Goal: Task Accomplishment & Management: Complete application form

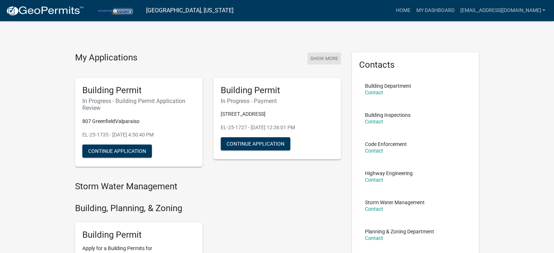
click at [328, 58] on button "Show More" at bounding box center [323, 58] width 33 height 12
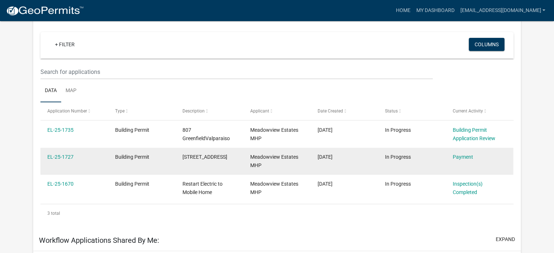
scroll to position [60, 0]
click at [461, 157] on link "Payment" at bounding box center [462, 157] width 20 height 6
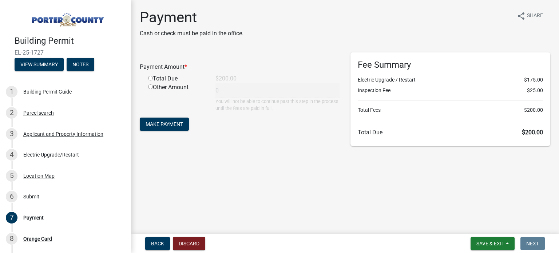
click at [148, 78] on input "radio" at bounding box center [150, 78] width 5 height 5
radio input "true"
type input "200"
click at [167, 123] on span "Make Payment" at bounding box center [164, 124] width 37 height 6
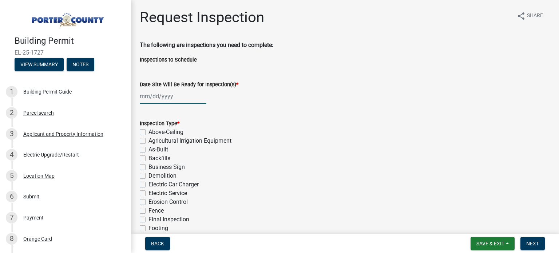
click at [147, 96] on div at bounding box center [173, 96] width 67 height 15
select select "9"
select select "2025"
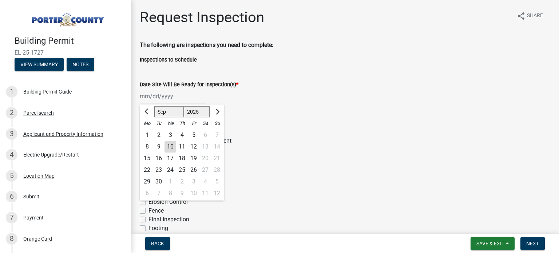
click at [167, 145] on div "10" at bounding box center [171, 147] width 12 height 12
type input "[DATE]"
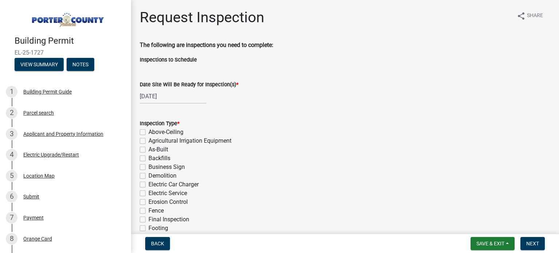
click at [261, 182] on div "Electric Car Charger" at bounding box center [345, 184] width 411 height 9
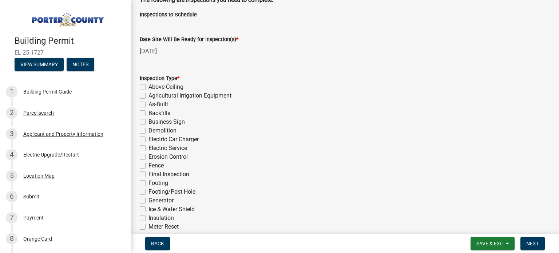
scroll to position [73, 0]
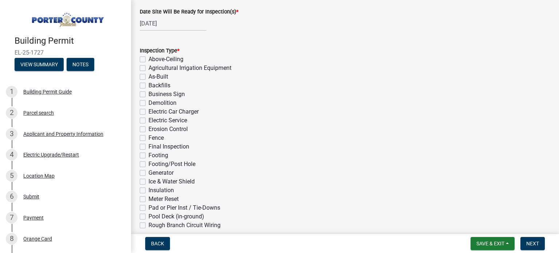
click at [302, 111] on div "Electric Car Charger" at bounding box center [345, 111] width 411 height 9
click at [304, 71] on div "Agricultural Irrigation Equipment" at bounding box center [345, 68] width 411 height 9
click at [269, 90] on div "Business Sign" at bounding box center [345, 94] width 411 height 9
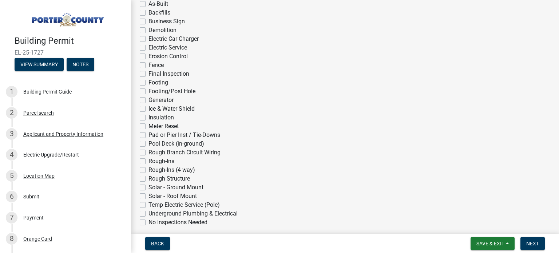
scroll to position [146, 0]
click at [149, 48] on label "Electric Service" at bounding box center [168, 47] width 39 height 9
click at [149, 48] on input "Electric Service" at bounding box center [151, 45] width 5 height 5
checkbox input "true"
checkbox input "false"
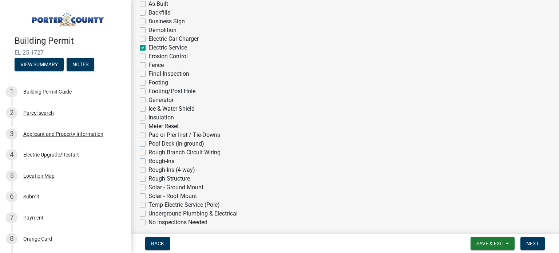
checkbox input "false"
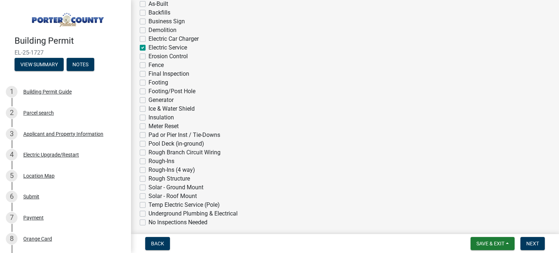
checkbox input "false"
checkbox input "true"
checkbox input "false"
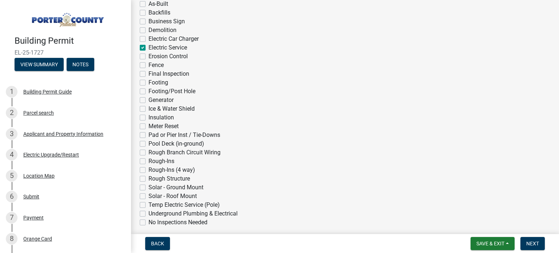
checkbox input "false"
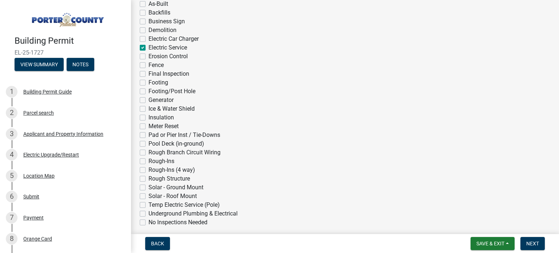
checkbox input "false"
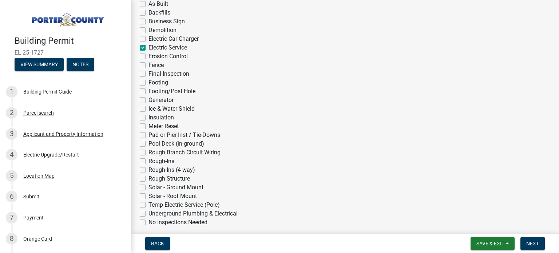
checkbox input "false"
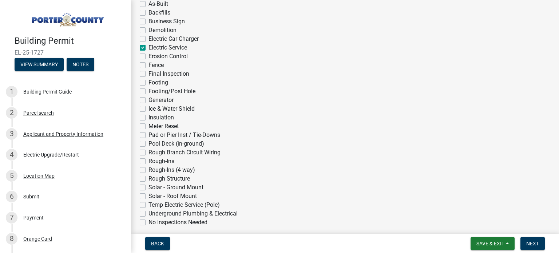
checkbox input "false"
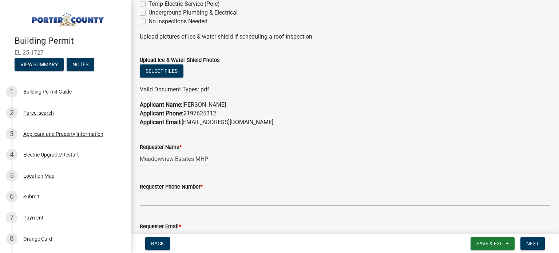
scroll to position [364, 0]
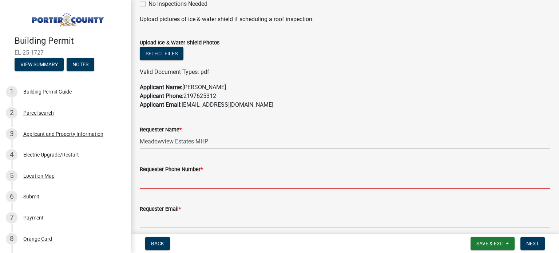
click at [172, 182] on input "Requester Phone Number *" at bounding box center [345, 181] width 411 height 15
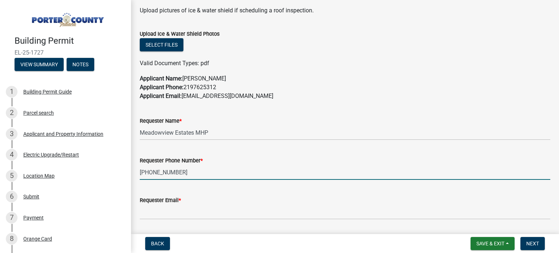
scroll to position [437, 0]
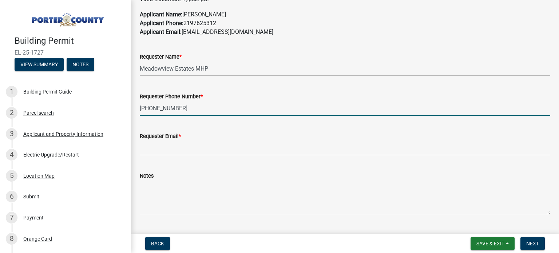
type input "[PHONE_NUMBER]"
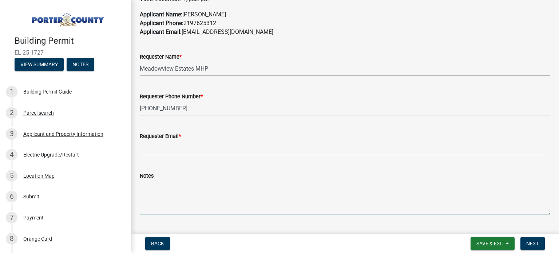
click at [146, 202] on textarea "Notes" at bounding box center [345, 197] width 411 height 34
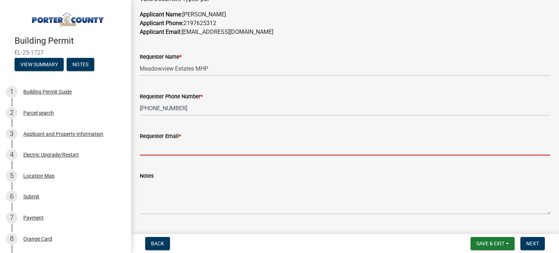
click at [145, 152] on input "Requester Email *" at bounding box center [345, 147] width 411 height 15
type input "[EMAIL_ADDRESS][DOMAIN_NAME]"
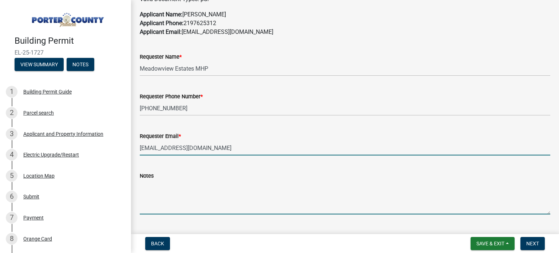
click at [153, 208] on textarea "Notes" at bounding box center [345, 197] width 411 height 34
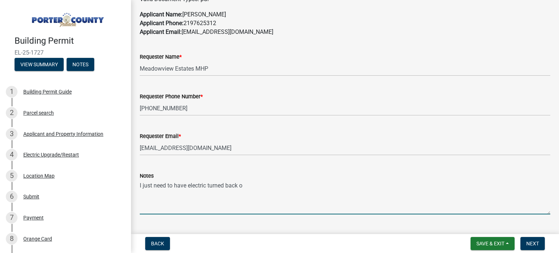
type textarea "I just need to have electric turned back on"
click at [530, 240] on button "Next" at bounding box center [533, 243] width 24 height 13
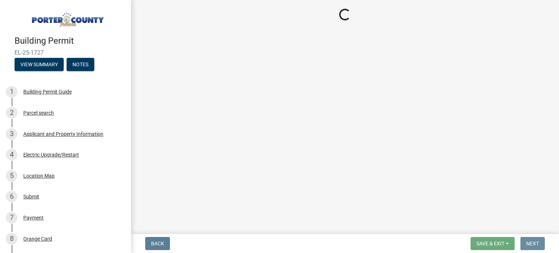
scroll to position [0, 0]
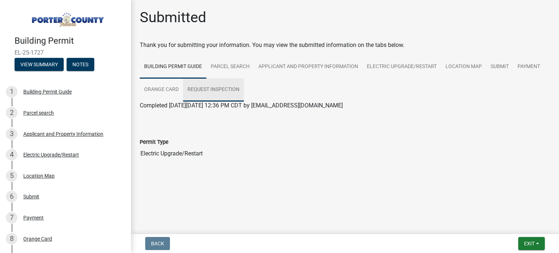
click at [210, 91] on link "Request Inspection" at bounding box center [213, 89] width 61 height 23
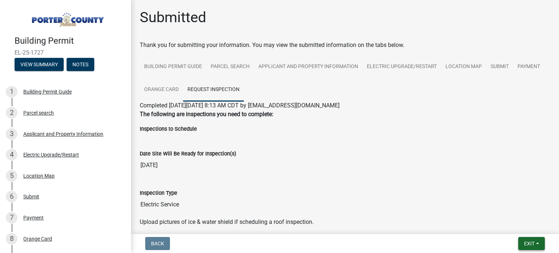
click at [531, 246] on span "Exit" at bounding box center [529, 244] width 11 height 6
click at [515, 222] on button "Save & Exit" at bounding box center [516, 224] width 58 height 17
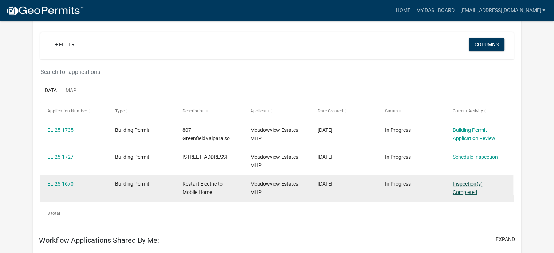
scroll to position [60, 0]
click at [460, 187] on div "Inspection(s) Completed" at bounding box center [479, 188] width 54 height 17
click at [459, 192] on link "Inspection(s) Completed" at bounding box center [467, 188] width 30 height 14
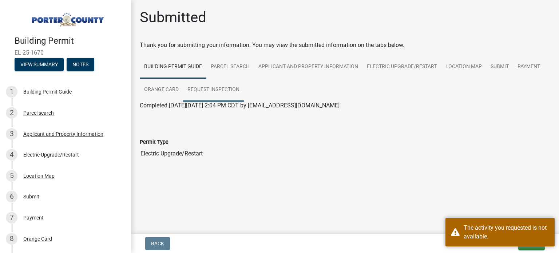
click at [221, 88] on link "Request Inspection" at bounding box center [213, 89] width 61 height 23
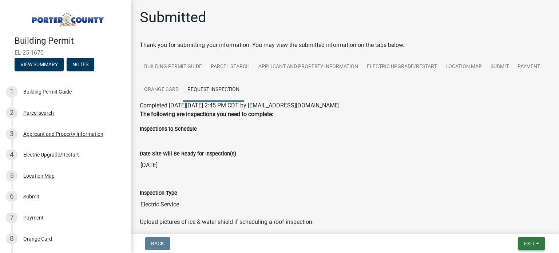
click at [531, 246] on span "Exit" at bounding box center [529, 244] width 11 height 6
click at [515, 226] on button "Save & Exit" at bounding box center [516, 224] width 58 height 17
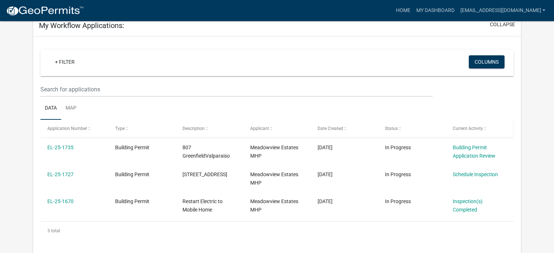
scroll to position [73, 0]
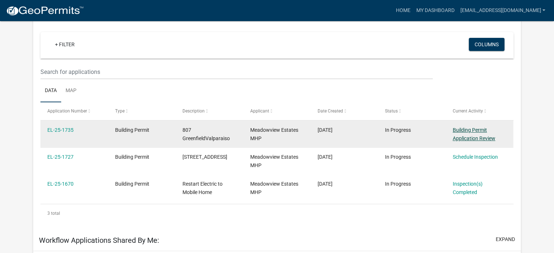
click at [472, 138] on link "Building Permit Application Review" at bounding box center [473, 134] width 43 height 14
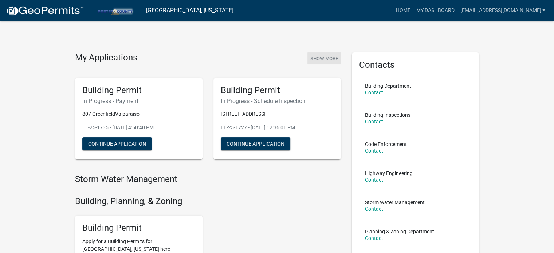
click at [322, 55] on button "Show More" at bounding box center [323, 58] width 33 height 12
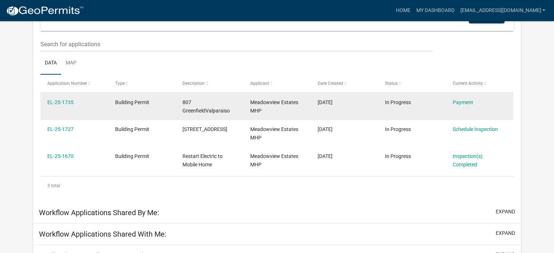
scroll to position [109, 0]
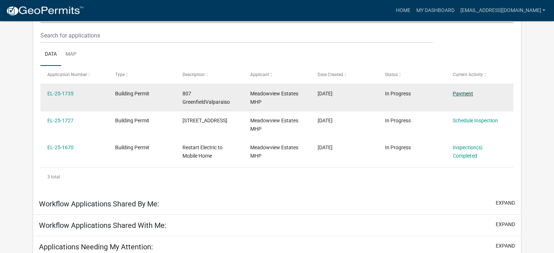
click at [460, 93] on link "Payment" at bounding box center [462, 94] width 20 height 6
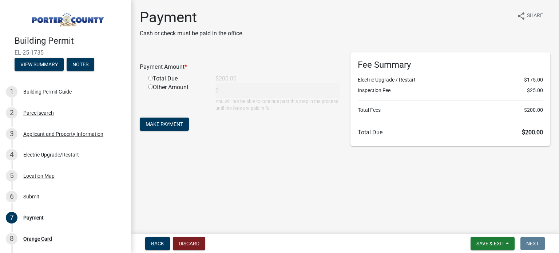
click at [150, 80] on input "radio" at bounding box center [150, 78] width 5 height 5
radio input "true"
type input "200"
click at [167, 124] on span "Make Payment" at bounding box center [164, 124] width 37 height 6
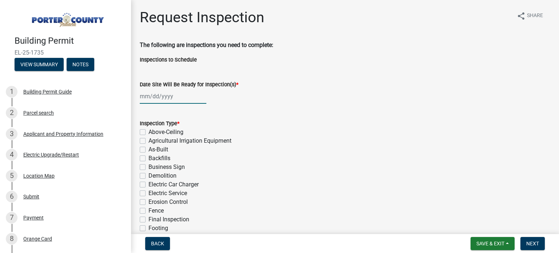
click at [159, 96] on div at bounding box center [173, 96] width 67 height 15
select select "9"
select select "2025"
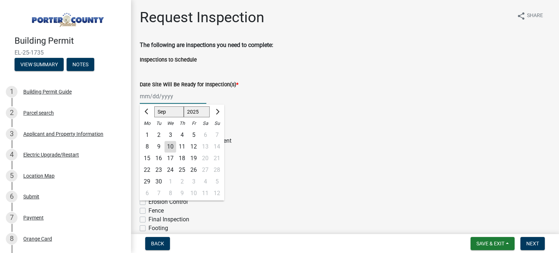
click at [144, 94] on input "Date Site Will Be Ready for Inspection(s) *" at bounding box center [173, 96] width 67 height 15
drag, startPoint x: 302, startPoint y: 190, endPoint x: 141, endPoint y: 93, distance: 188.1
click at [302, 190] on div "Electric Service" at bounding box center [345, 193] width 411 height 9
select select "9"
select select "2025"
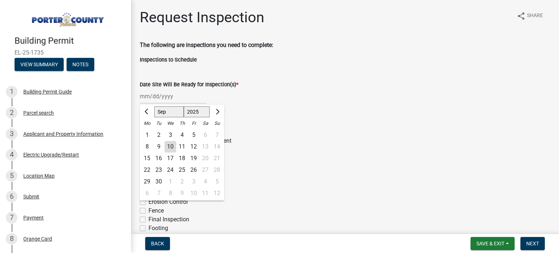
click at [141, 93] on div "[PERSON_NAME] Feb Mar Apr [PERSON_NAME][DATE] Oct Nov [DATE] 1526 1527 1528 152…" at bounding box center [173, 96] width 67 height 15
click at [167, 145] on div "10" at bounding box center [171, 147] width 12 height 12
type input "[DATE]"
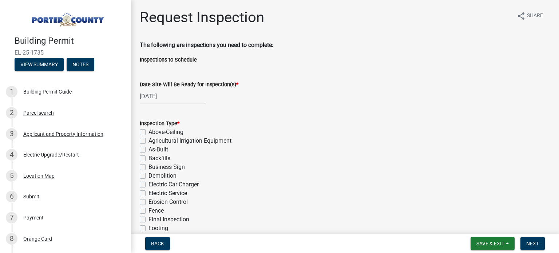
click at [149, 192] on label "Electric Service" at bounding box center [168, 193] width 39 height 9
click at [149, 192] on input "Electric Service" at bounding box center [151, 191] width 5 height 5
checkbox input "true"
checkbox input "false"
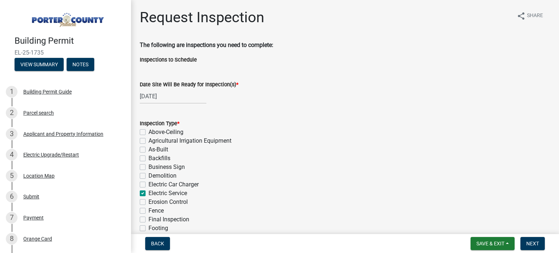
checkbox input "false"
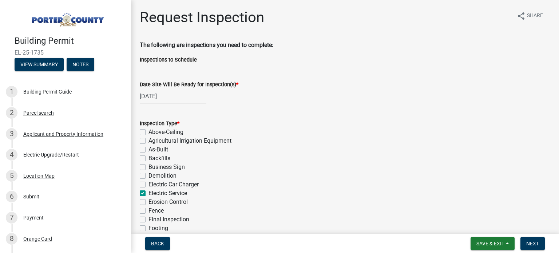
checkbox input "true"
checkbox input "false"
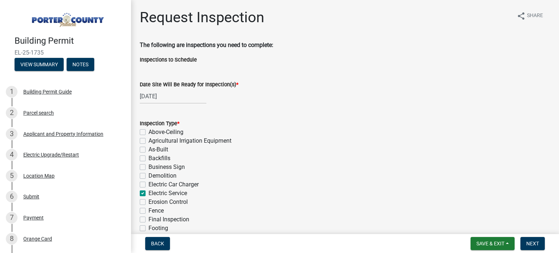
checkbox input "false"
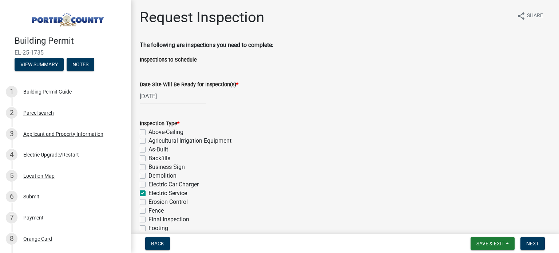
checkbox input "false"
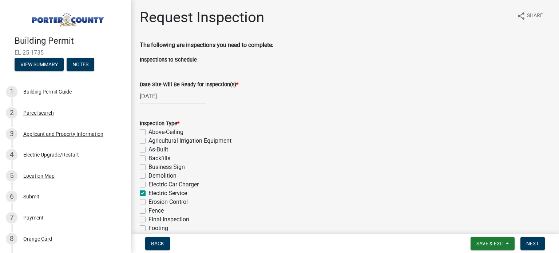
checkbox input "false"
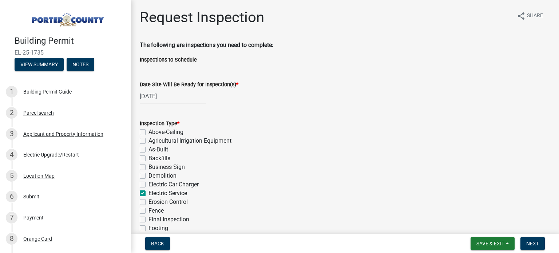
checkbox input "false"
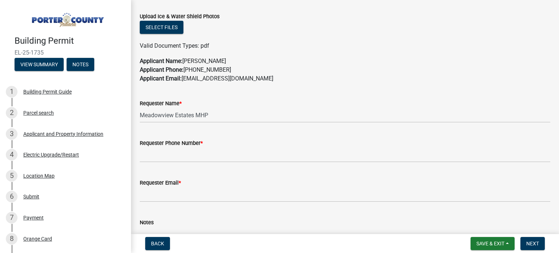
scroll to position [437, 0]
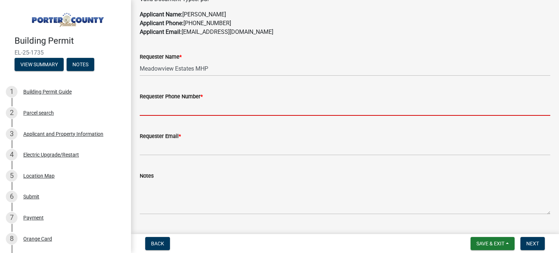
click at [181, 106] on input "Requester Phone Number *" at bounding box center [345, 108] width 411 height 15
type input "2197625312"
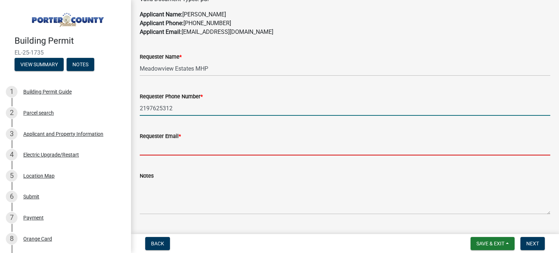
type input "[EMAIL_ADDRESS][DOMAIN_NAME]"
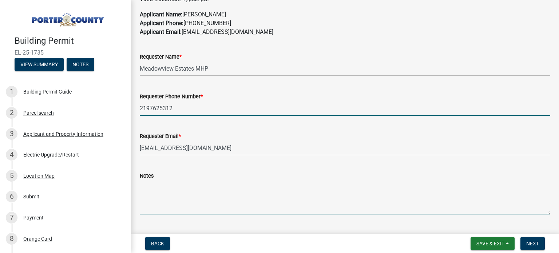
click at [156, 205] on textarea "Notes" at bounding box center [345, 197] width 411 height 34
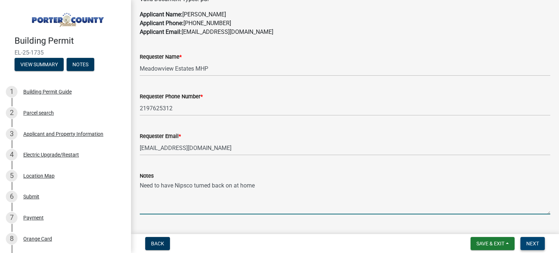
type textarea "Need to have Nipsco turned back on at home"
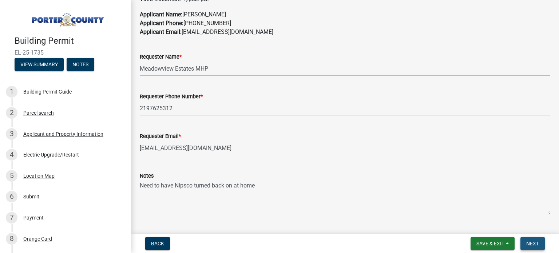
click at [531, 245] on span "Next" at bounding box center [532, 244] width 13 height 6
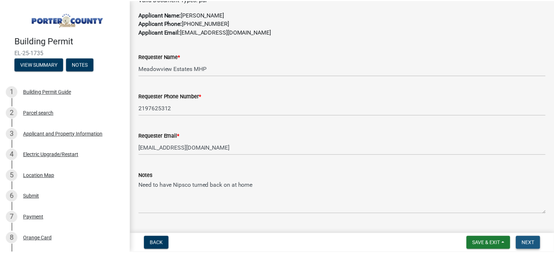
scroll to position [0, 0]
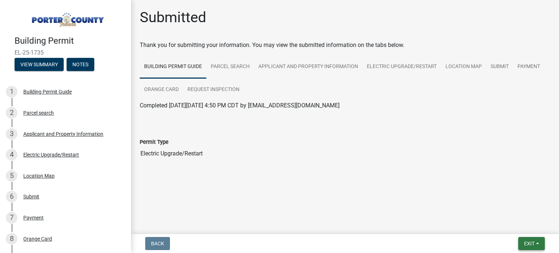
click at [537, 244] on button "Exit" at bounding box center [531, 243] width 27 height 13
click at [510, 222] on button "Save & Exit" at bounding box center [516, 224] width 58 height 17
